Goal: Information Seeking & Learning: Learn about a topic

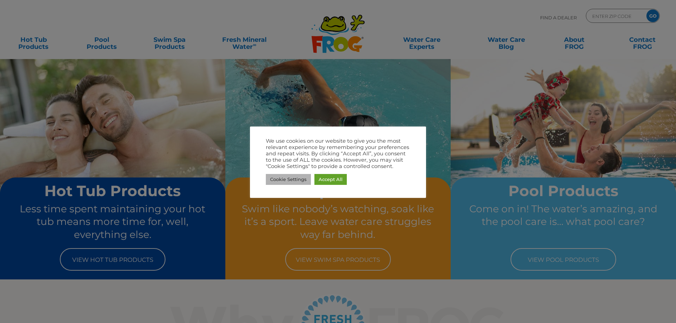
click at [292, 179] on link "Cookie Settings" at bounding box center [288, 179] width 45 height 11
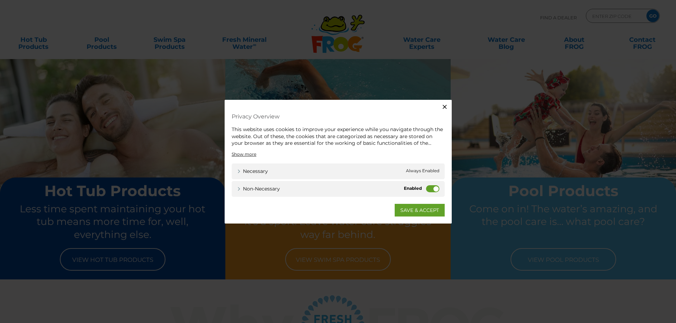
click at [435, 188] on label "Non-necessary" at bounding box center [432, 188] width 13 height 7
click at [0, 0] on input "Non-necessary" at bounding box center [0, 0] width 0 height 0
click at [414, 210] on link "SAVE & ACCEPT" at bounding box center [419, 210] width 50 height 13
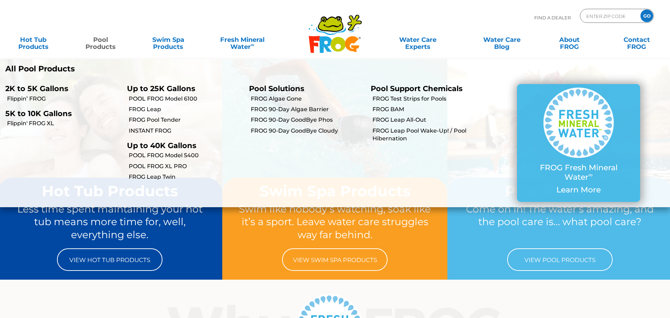
click at [101, 36] on link "Pool Products" at bounding box center [101, 40] width 52 height 14
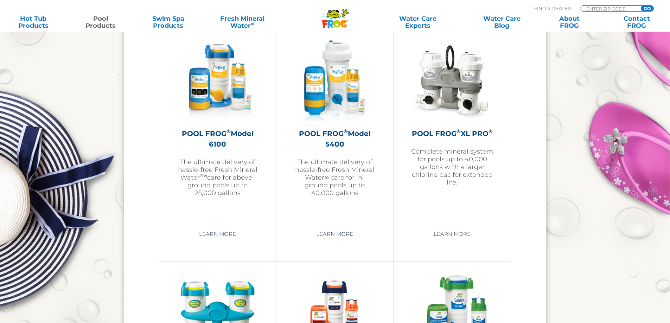
scroll to position [1056, 0]
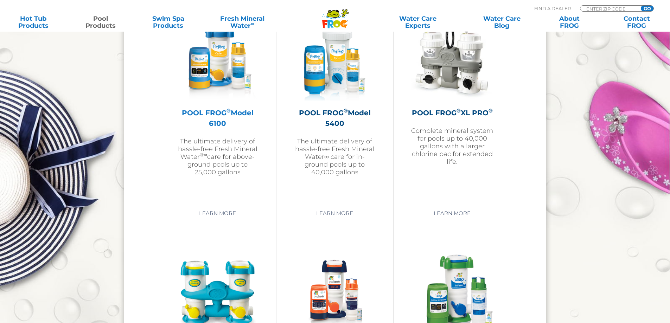
click at [213, 113] on h2 "POOL FROG ® Model 6100" at bounding box center [218, 118] width 82 height 21
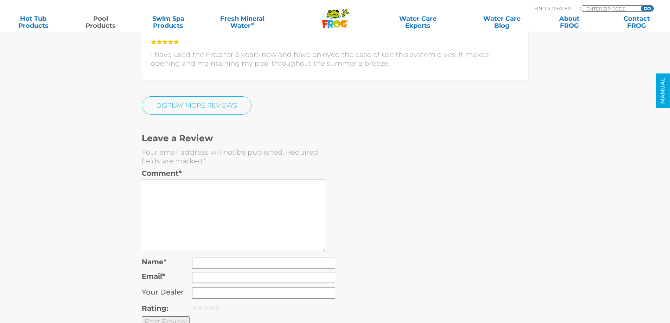
scroll to position [1935, 0]
